Goal: Task Accomplishment & Management: Manage account settings

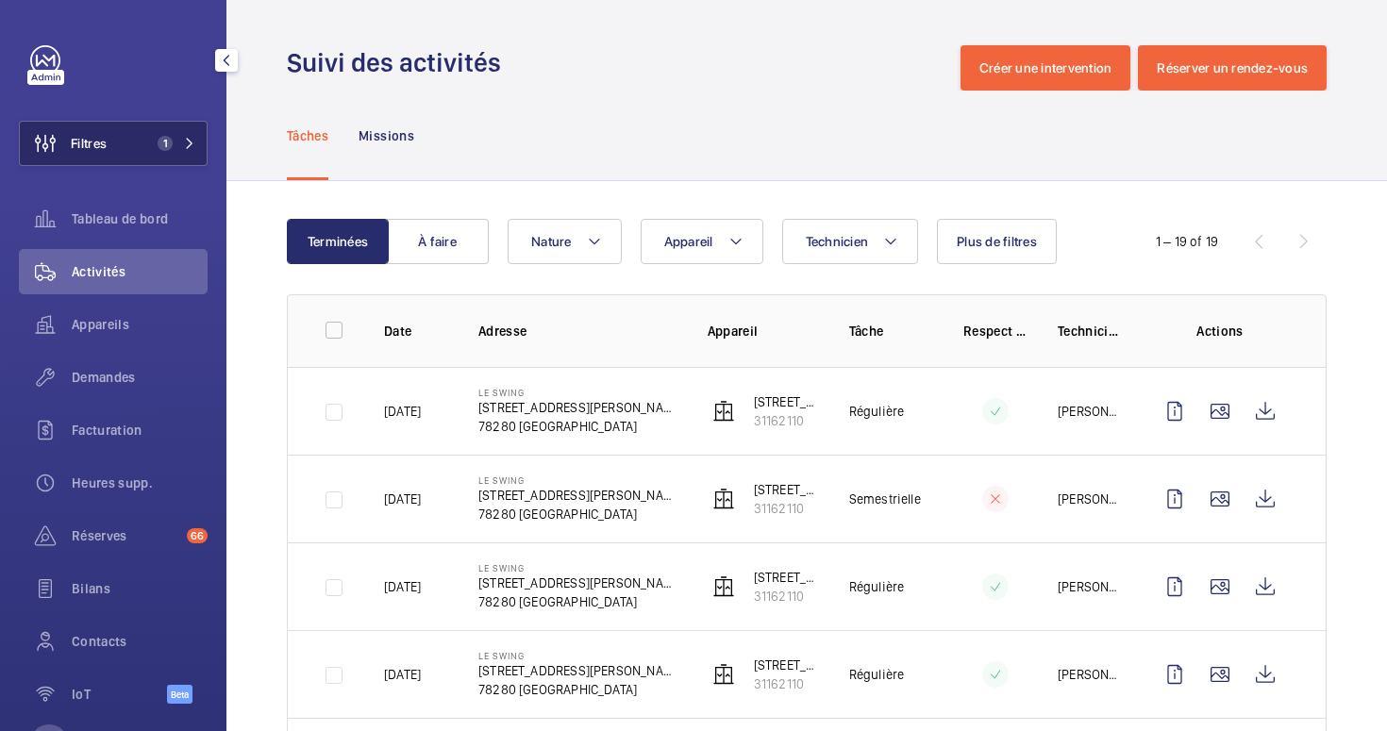
click at [172, 143] on span "1" at bounding box center [165, 143] width 15 height 15
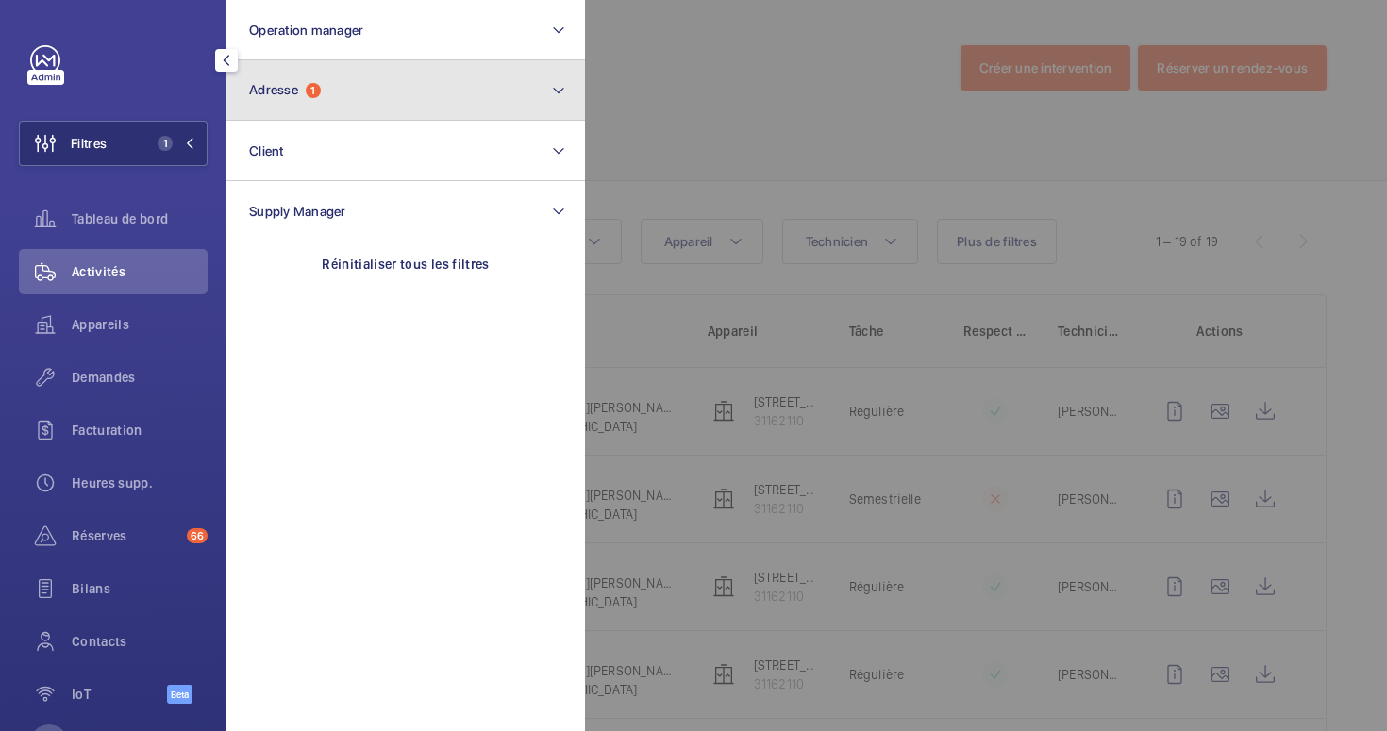
click at [361, 80] on button "Adresse 1" at bounding box center [406, 90] width 359 height 60
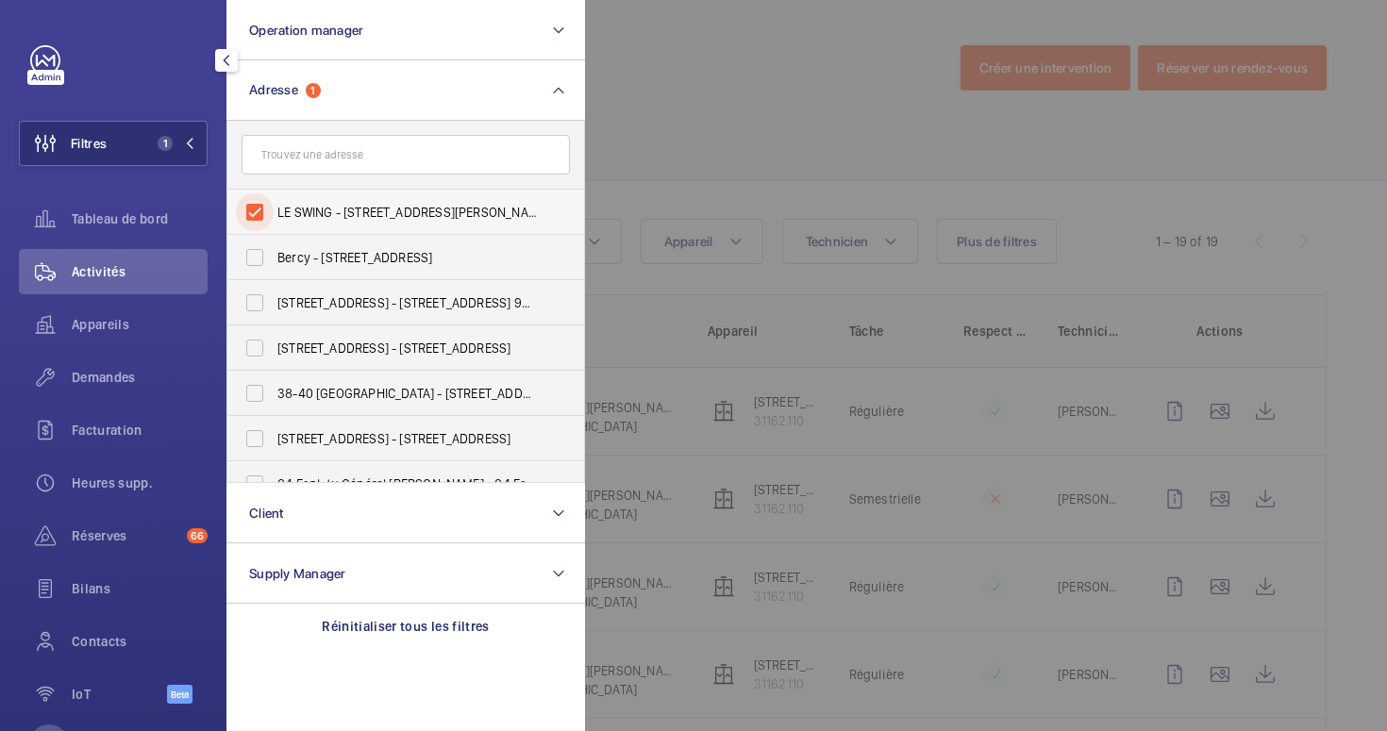
click at [260, 210] on input "LE SWING - 59 Rue Georges Haussmann, GUYANCOURT 78280" at bounding box center [255, 212] width 38 height 38
checkbox input "false"
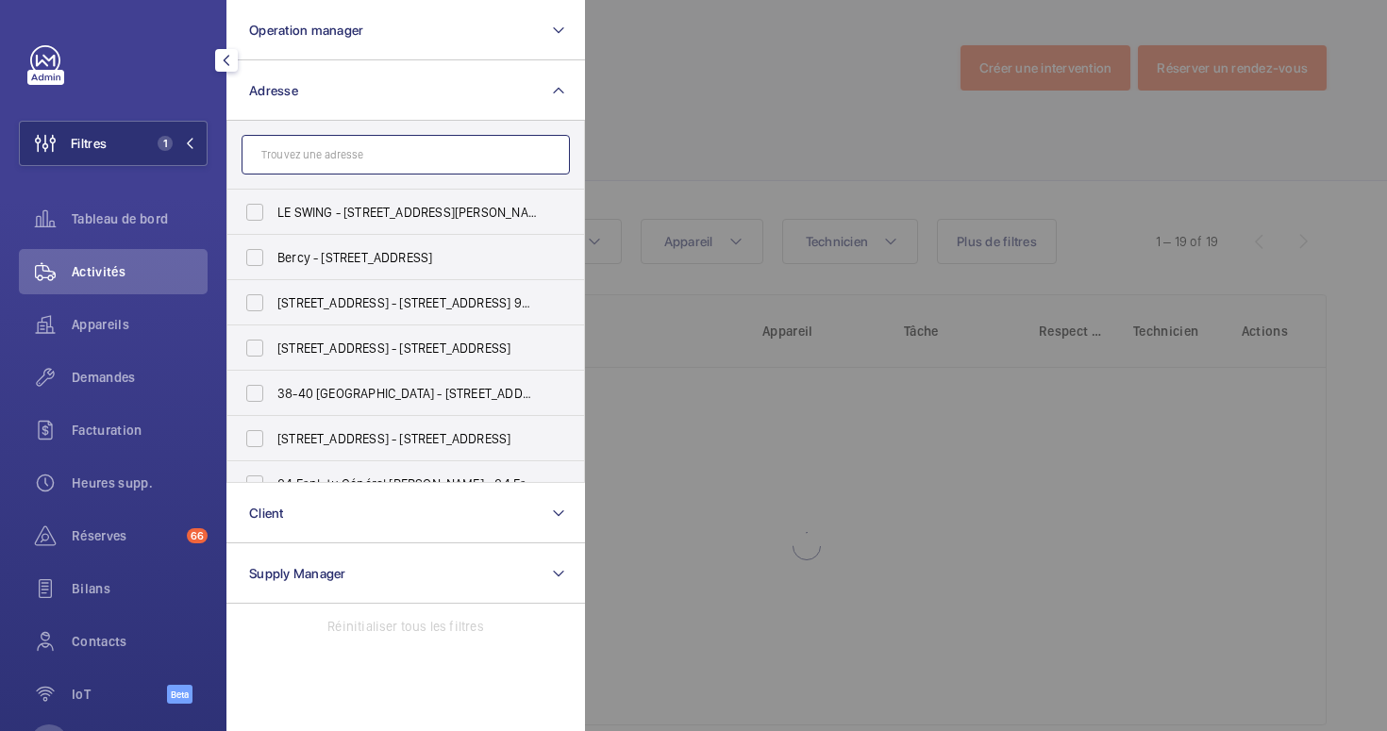
click at [320, 169] on input "text" at bounding box center [406, 155] width 328 height 40
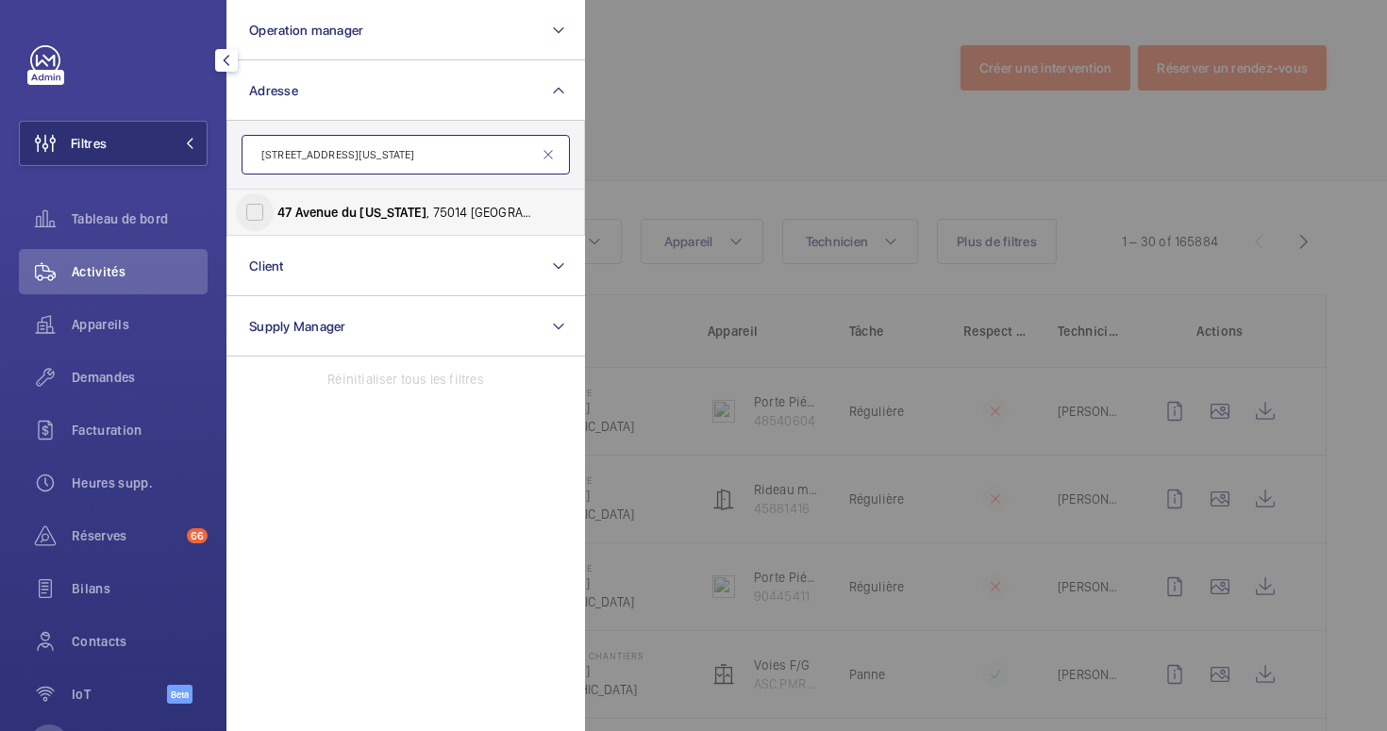
type input "47 avenue du maine"
click at [260, 213] on input "47 Avenue du Maine , 75014 Paris - 47 Avenue du Maine , 75014 PARIS, PARIS 75014" at bounding box center [255, 212] width 38 height 38
checkbox input "true"
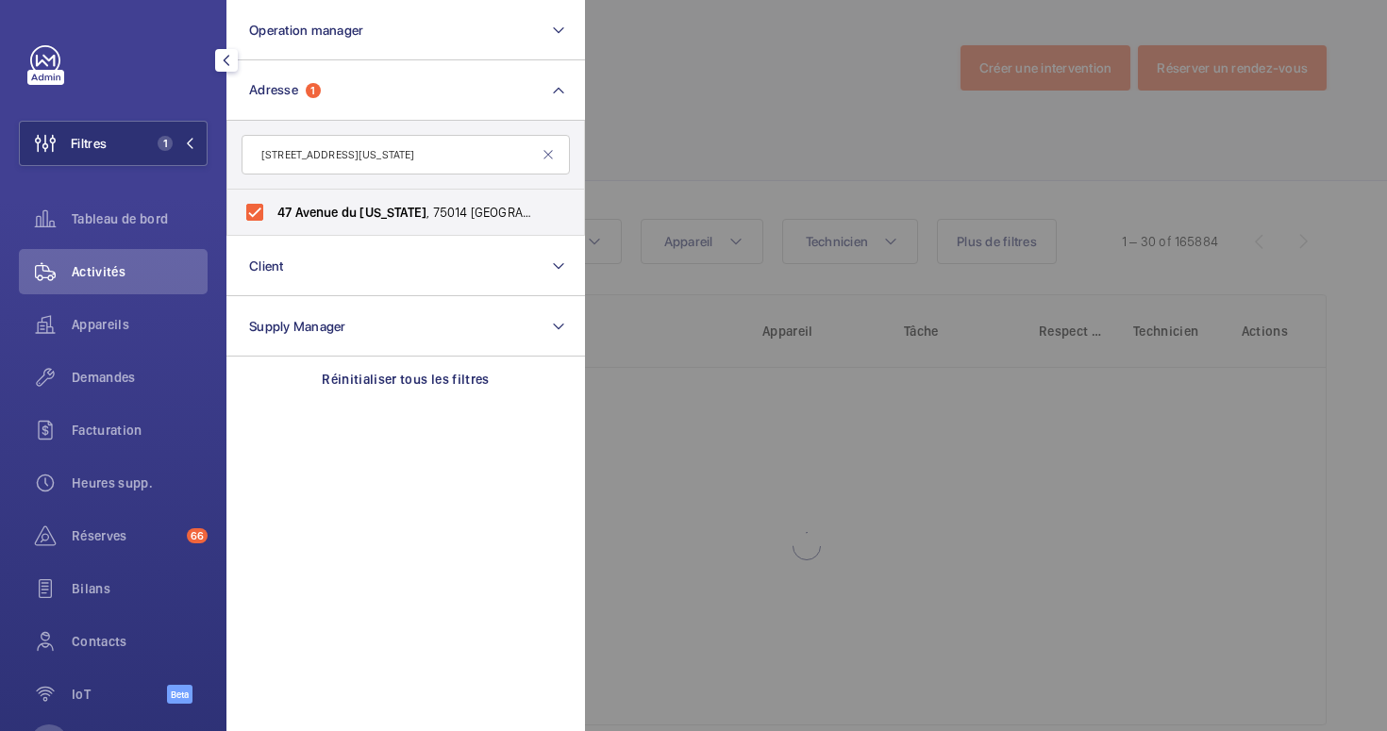
click at [784, 106] on div at bounding box center [1278, 365] width 1387 height 731
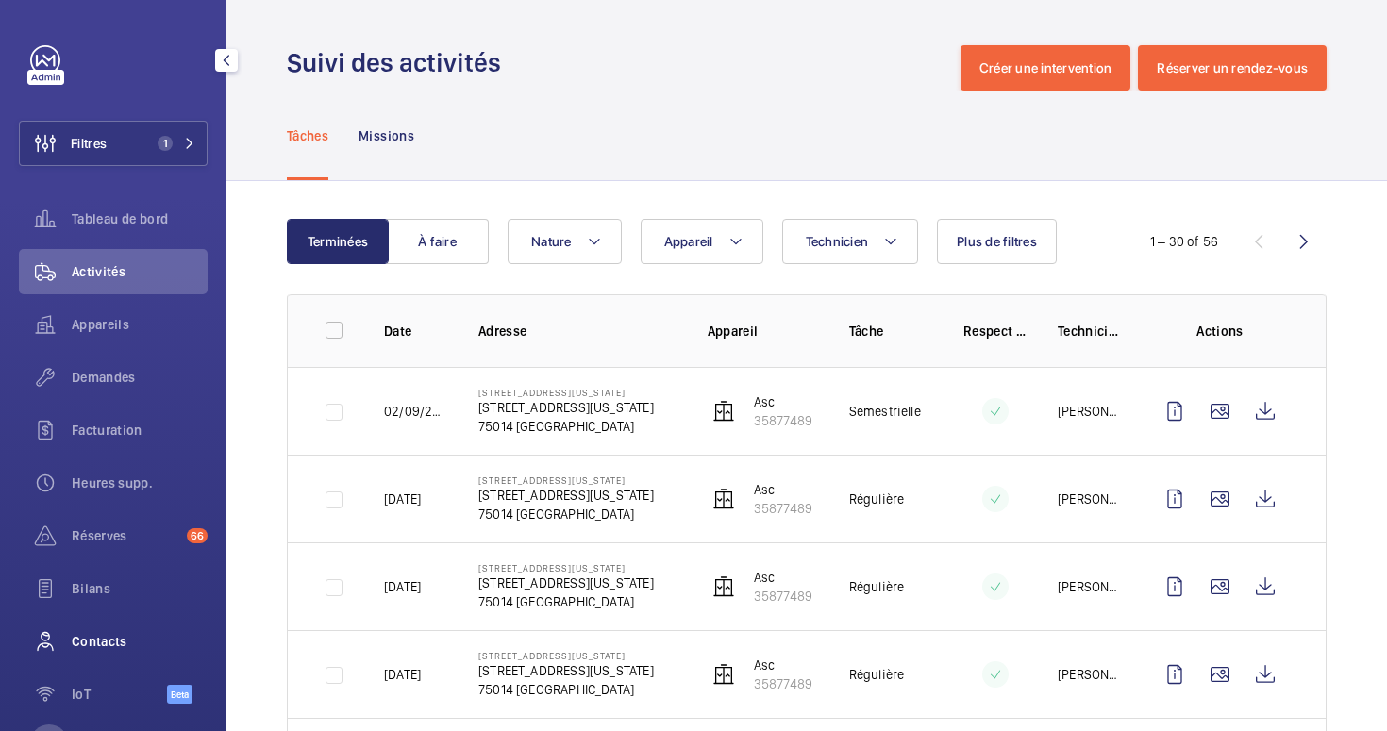
click at [105, 632] on span "Contacts" at bounding box center [140, 641] width 136 height 19
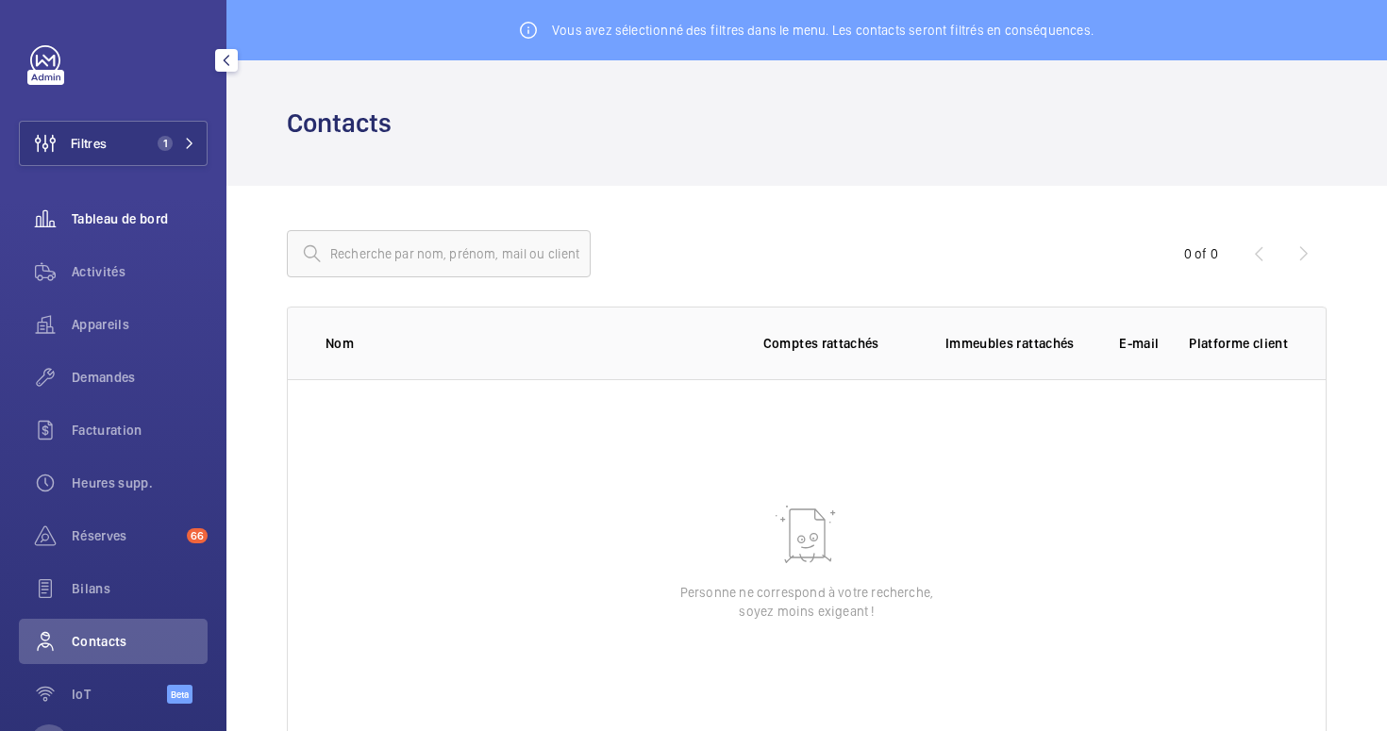
click at [89, 221] on span "Tableau de bord" at bounding box center [140, 219] width 136 height 19
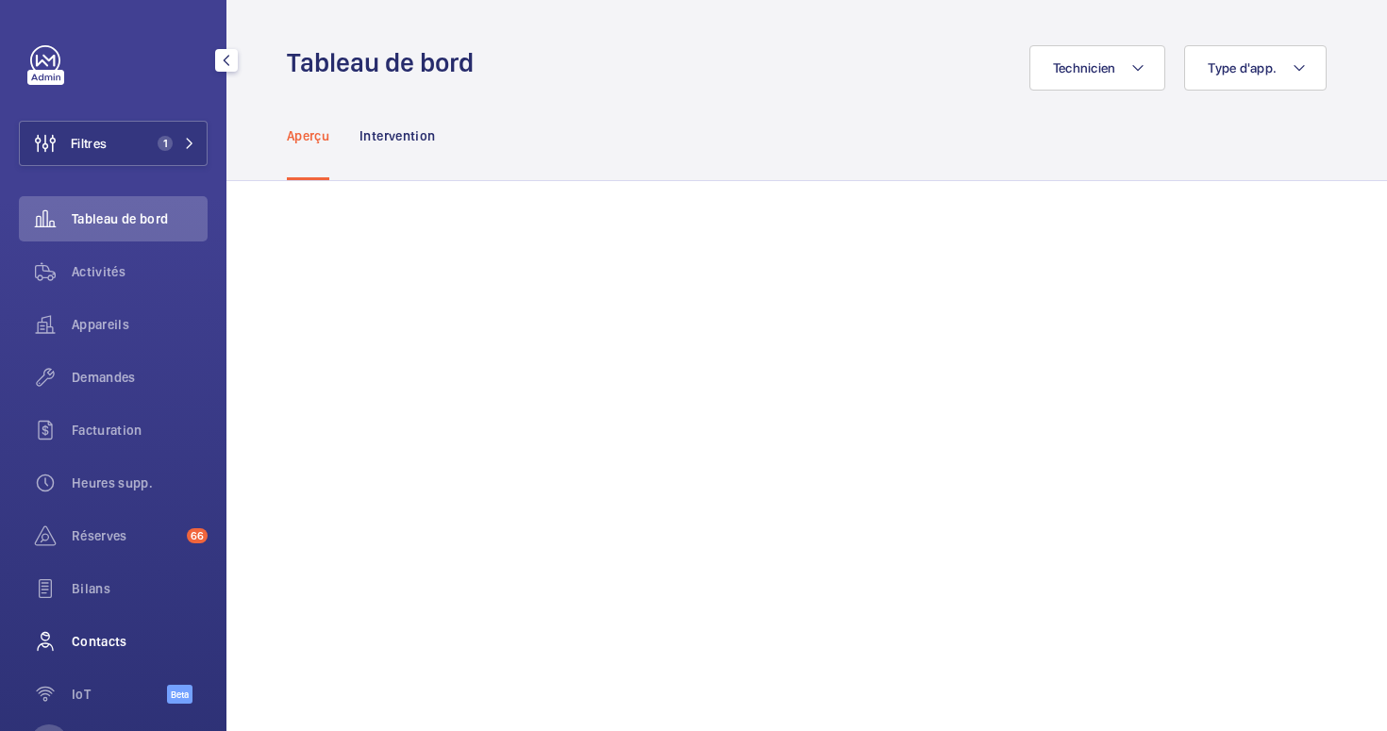
click at [66, 630] on wm-front-icon-button at bounding box center [45, 641] width 53 height 45
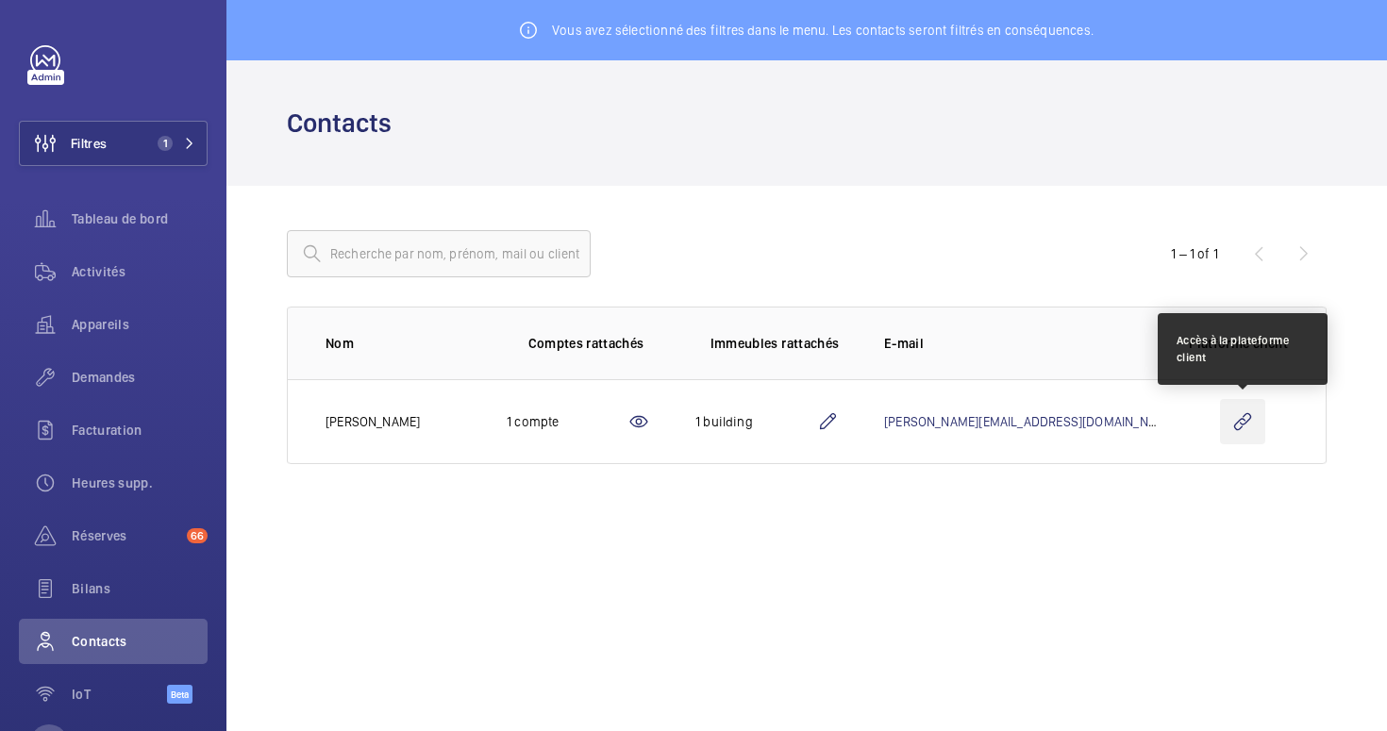
click at [1240, 418] on wm-front-icon-button at bounding box center [1242, 421] width 45 height 45
